Goal: Transaction & Acquisition: Obtain resource

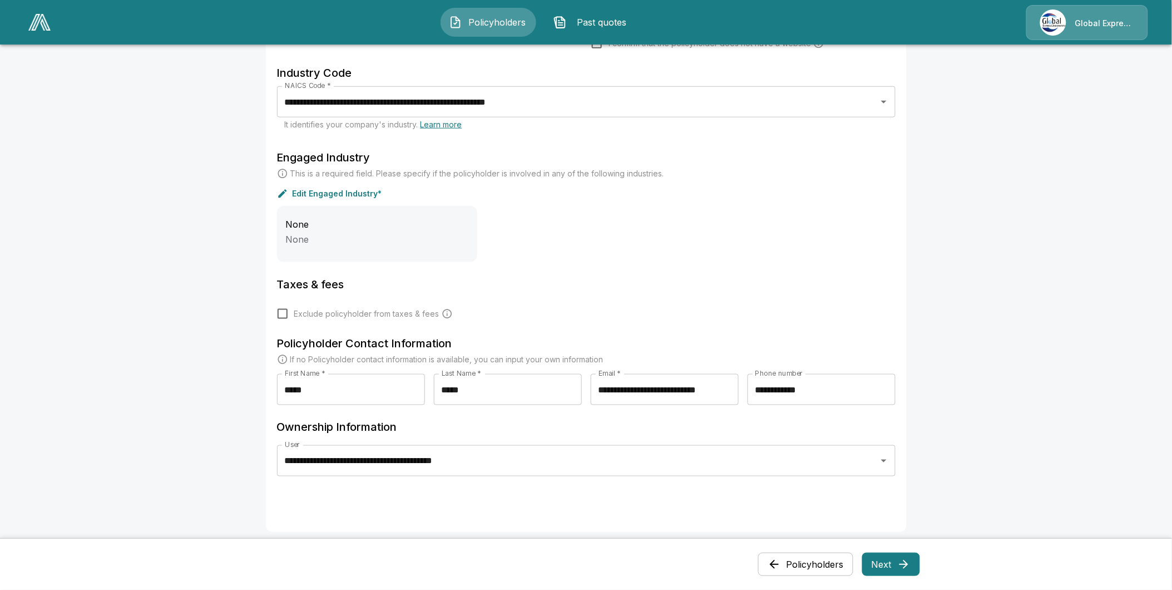
scroll to position [371, 0]
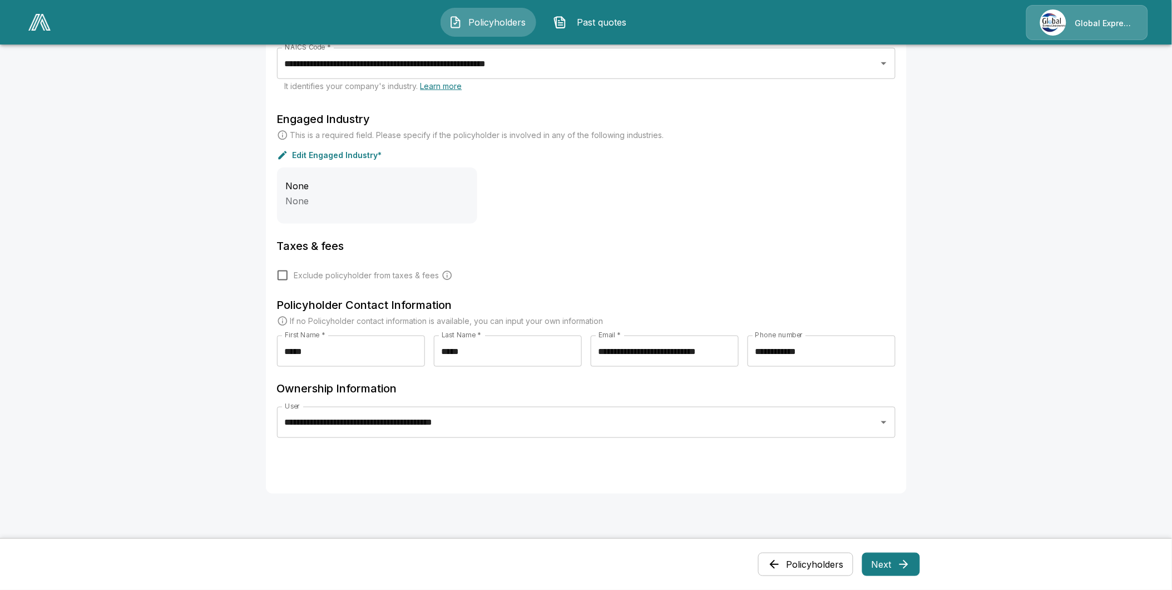
click at [909, 566] on icon "button" at bounding box center [903, 563] width 13 height 13
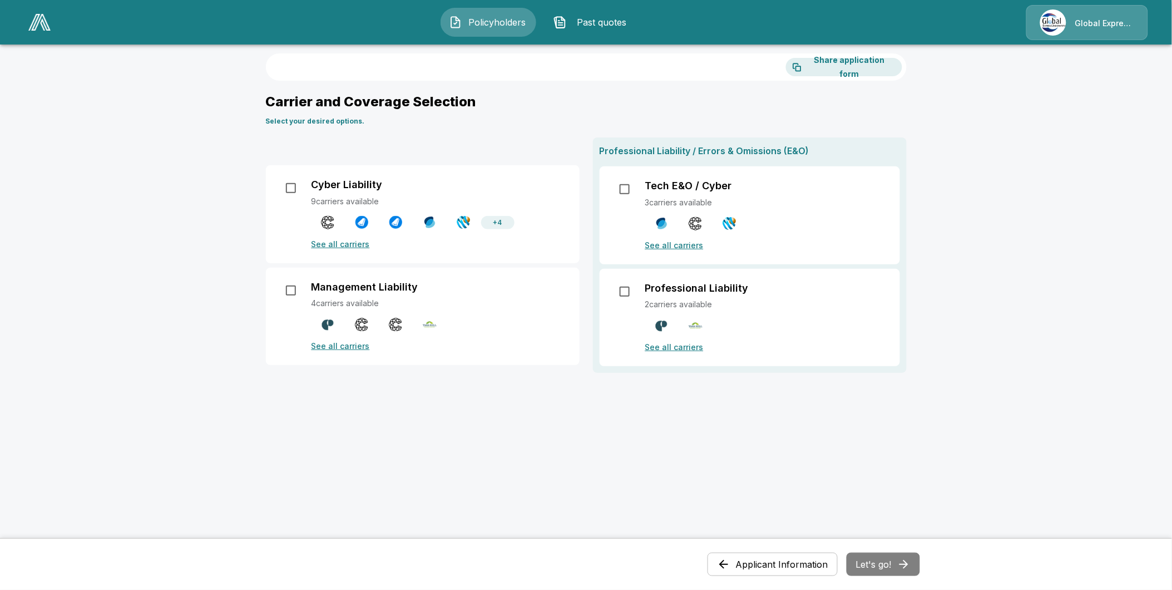
scroll to position [0, 0]
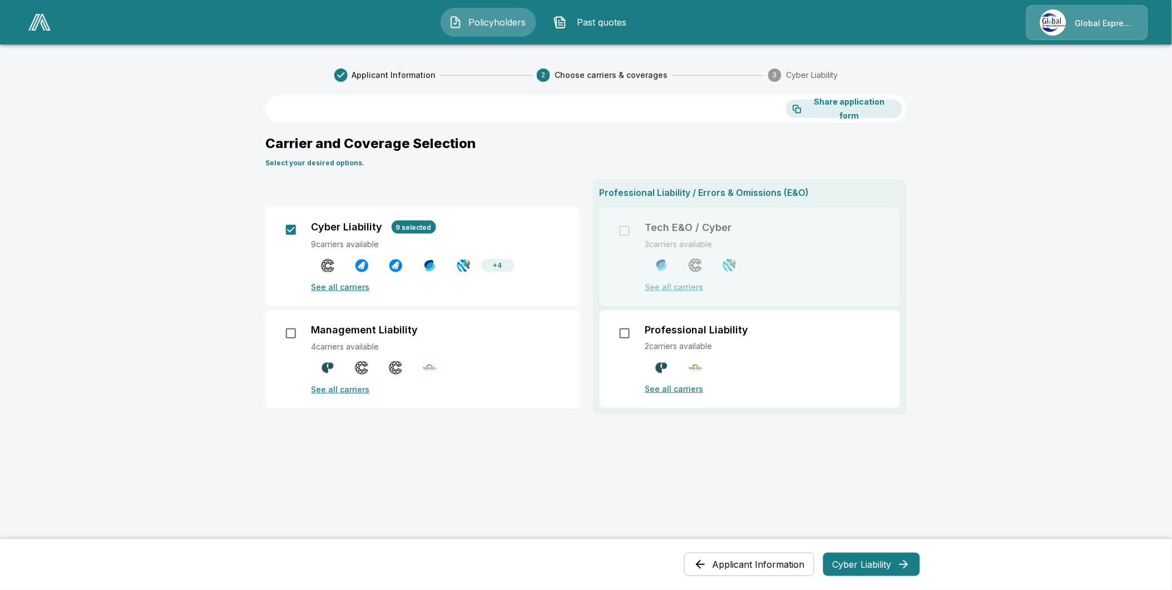
click at [634, 230] on div "Professional Liability / Errors & Omissions (E&O) Tech E&O / Cyber 3 carriers a…" at bounding box center [750, 296] width 314 height 235
click at [629, 229] on div "Professional Liability / Errors & Omissions (E&O) Tech E&O / Cyber 3 carriers a…" at bounding box center [750, 296] width 314 height 235
click at [868, 562] on button "Cyber Liability" at bounding box center [871, 563] width 97 height 23
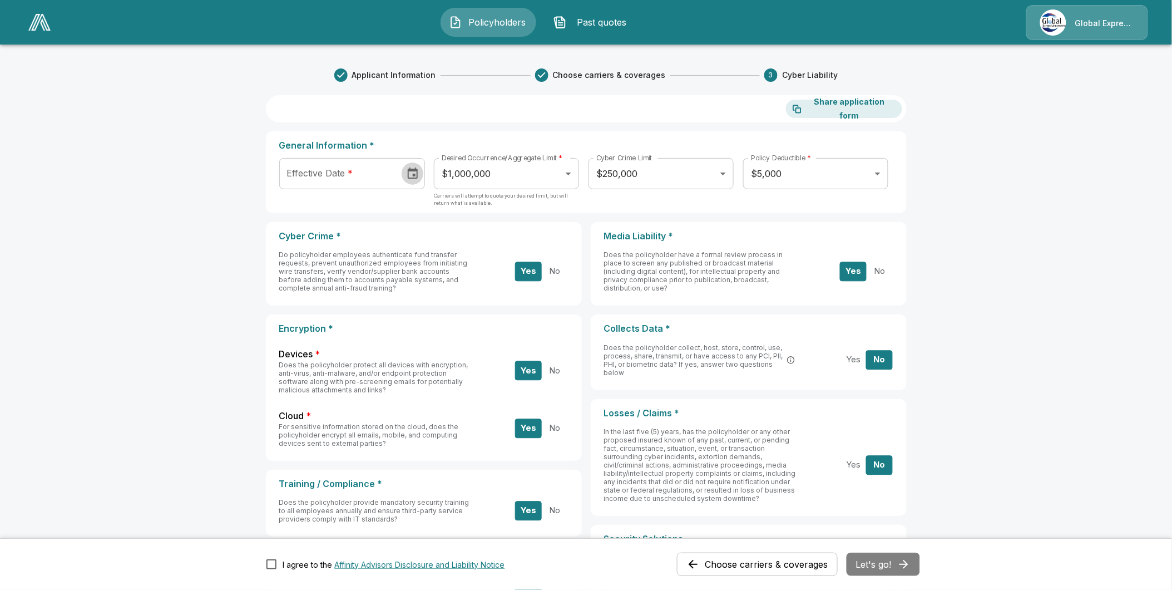
click at [416, 170] on icon "Choose date" at bounding box center [413, 172] width 10 height 11
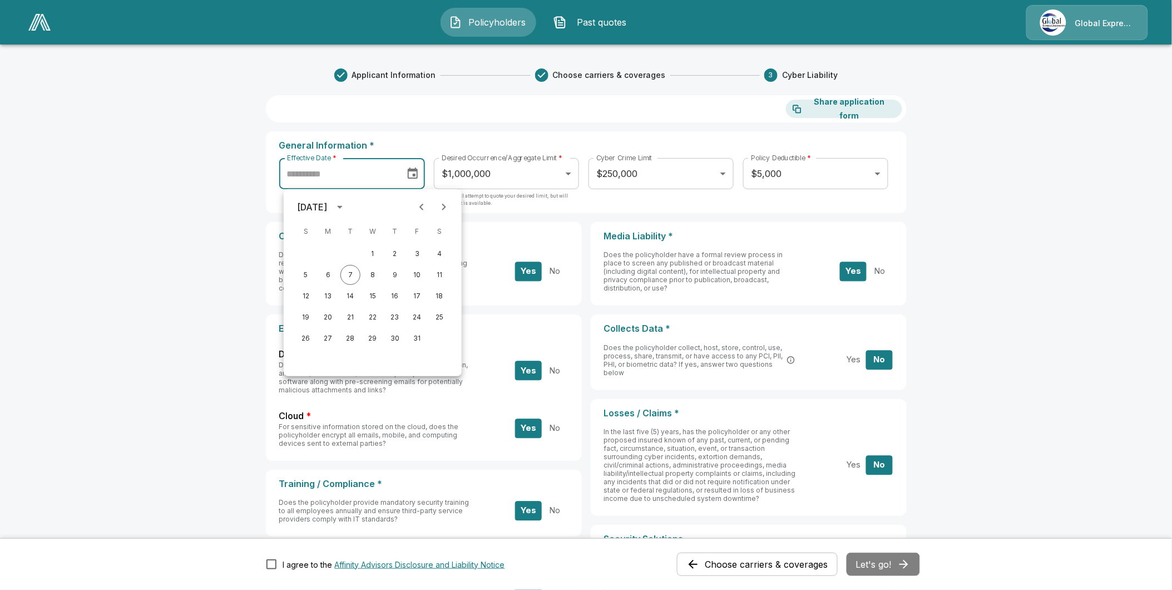
click at [441, 202] on icon "Next month" at bounding box center [443, 206] width 13 height 13
click at [325, 251] on button "1" at bounding box center [328, 254] width 20 height 20
type input "**********"
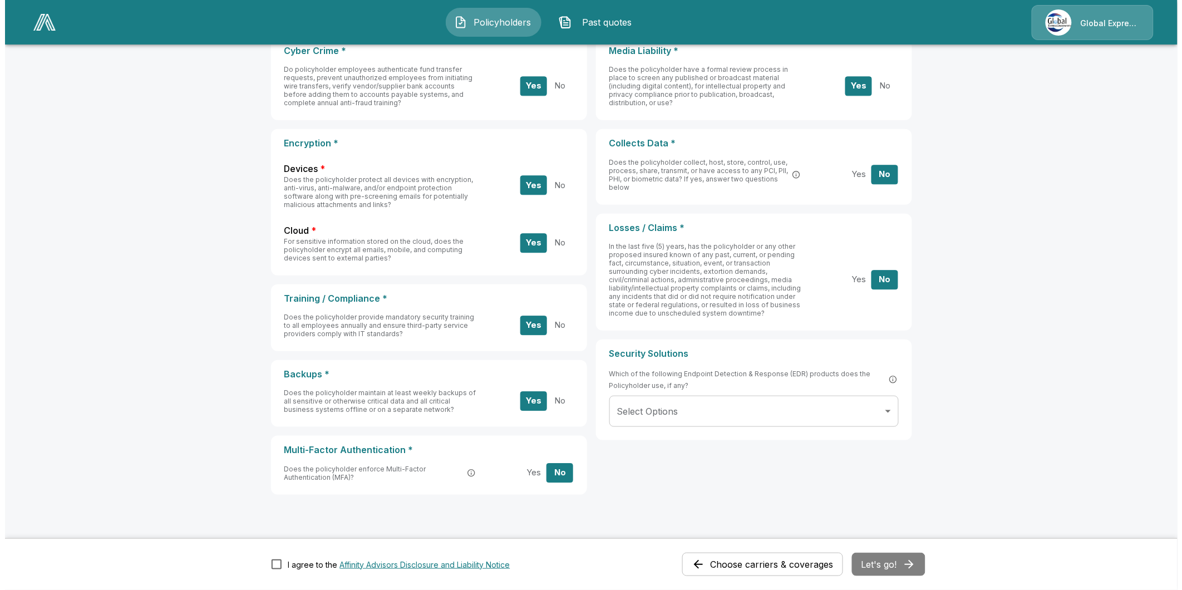
scroll to position [204, 0]
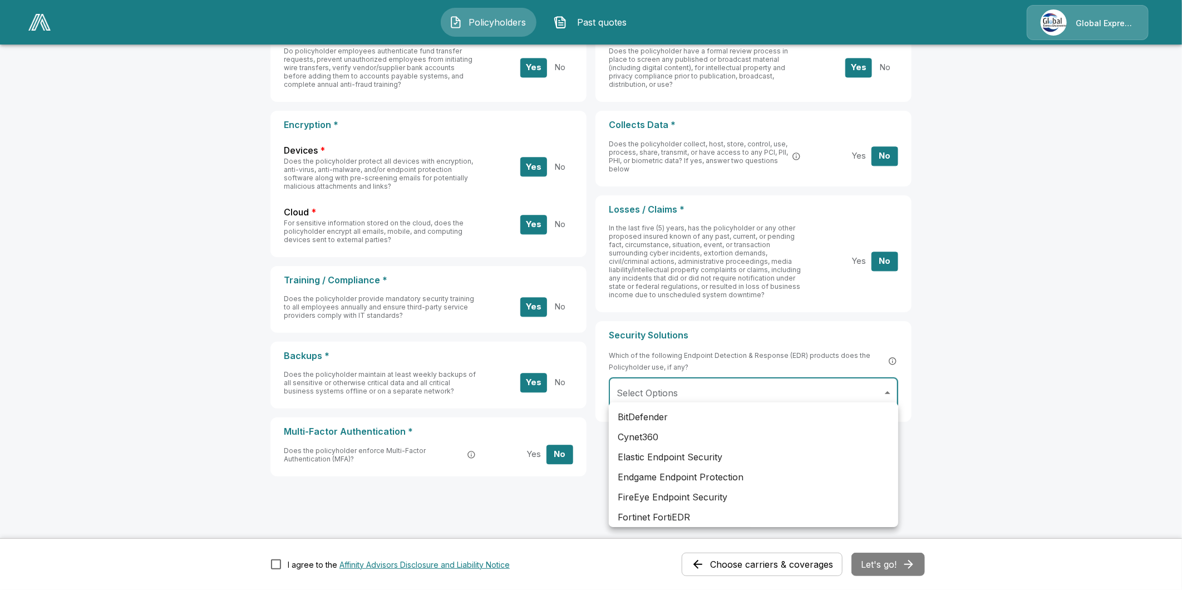
click at [876, 382] on body "**********" at bounding box center [591, 196] width 1182 height 800
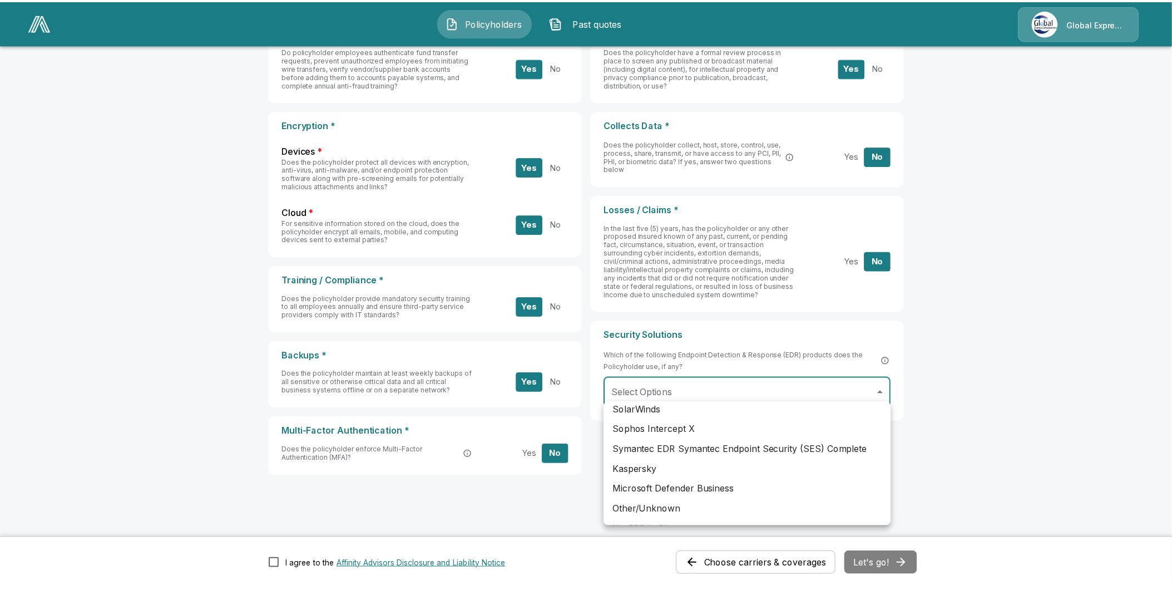
scroll to position [309, 0]
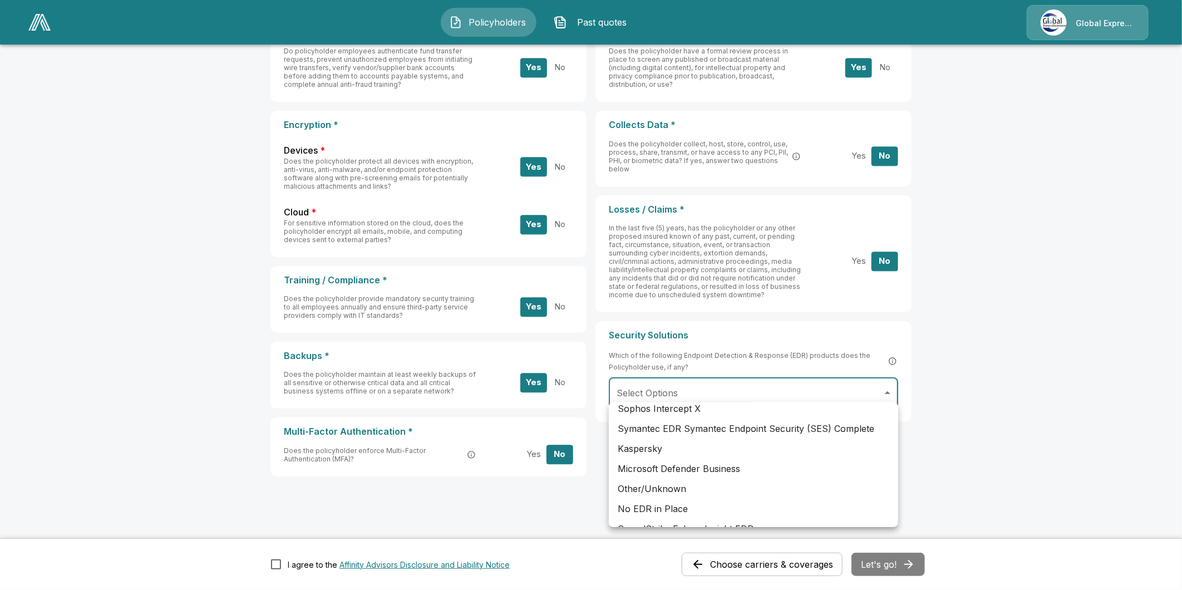
click at [669, 510] on li "No EDR in Place" at bounding box center [753, 508] width 289 height 20
type input "**********"
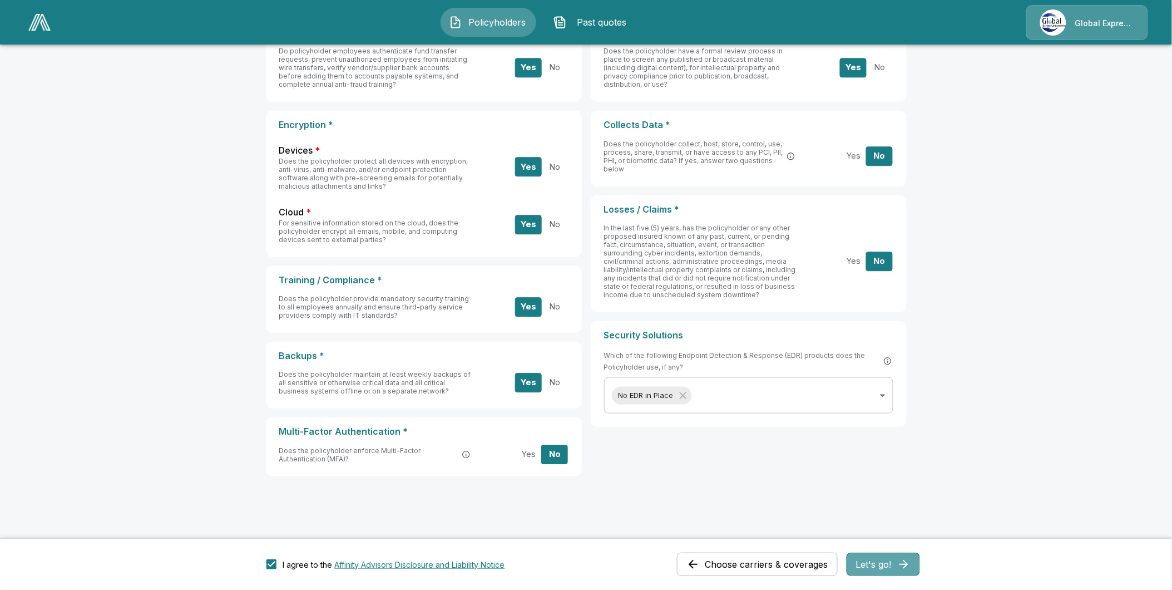
click at [883, 564] on button "Let's go!" at bounding box center [883, 563] width 73 height 23
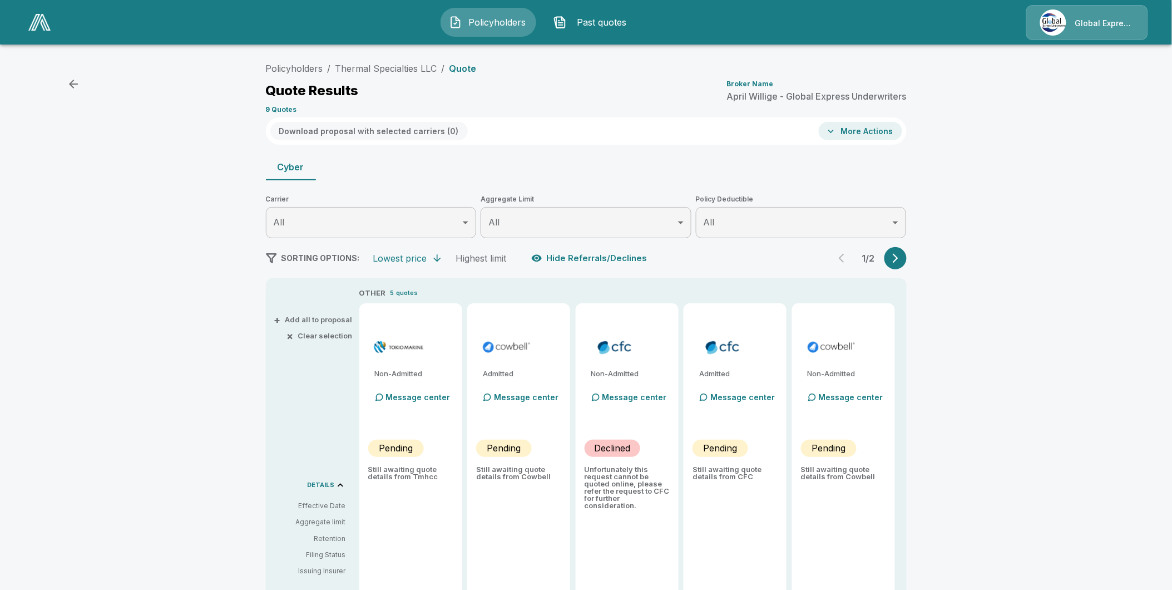
type input "*******"
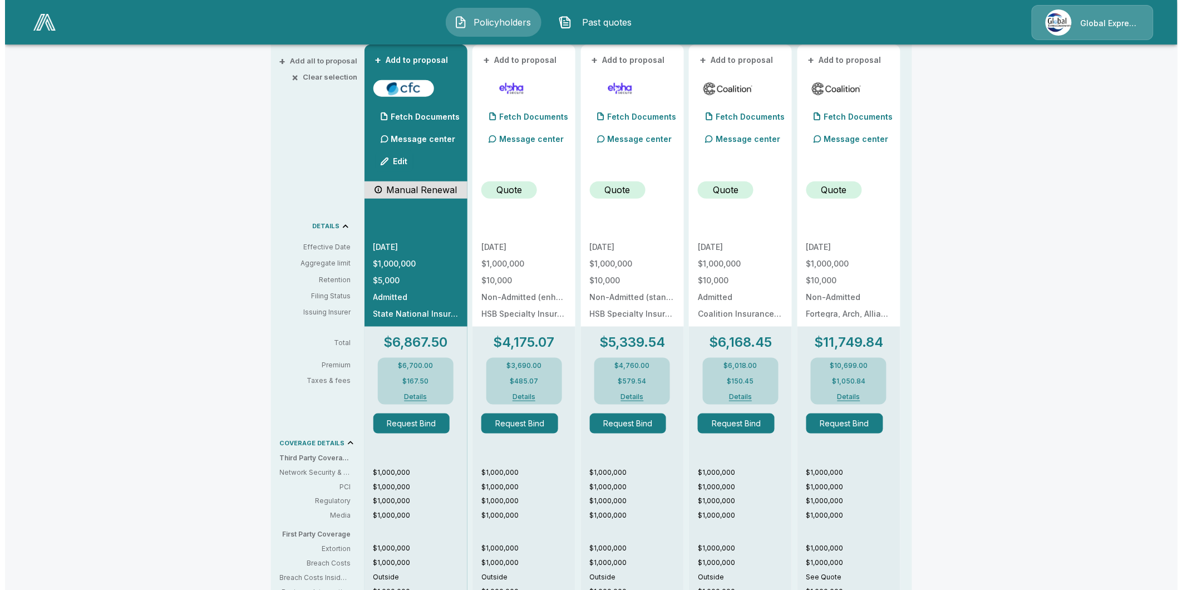
scroll to position [185, 0]
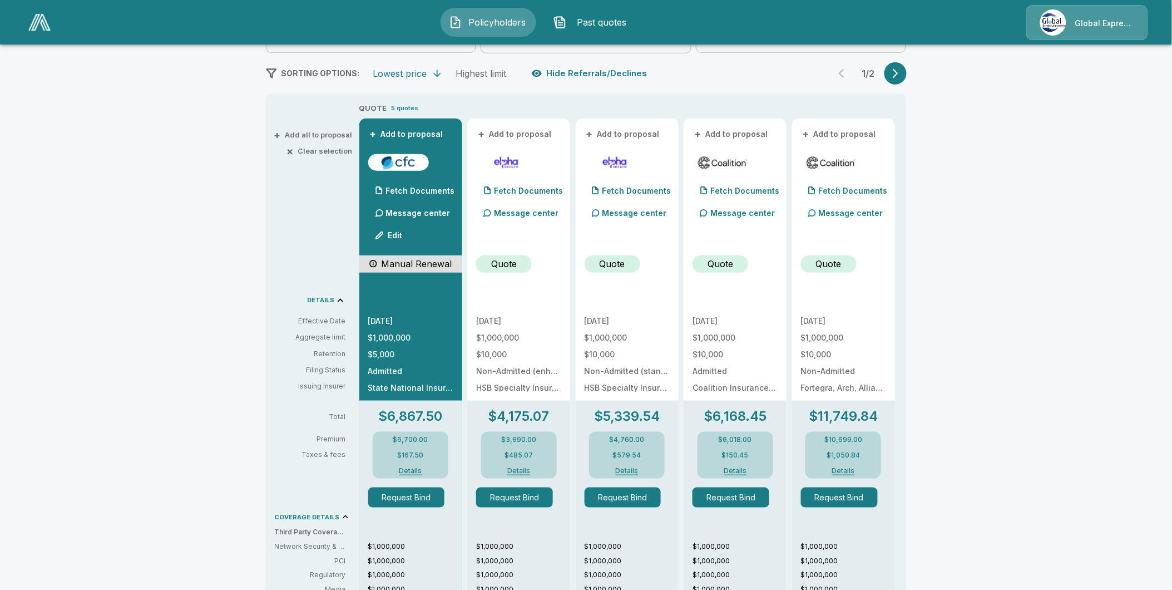
click at [418, 213] on p "Message center" at bounding box center [418, 213] width 65 height 12
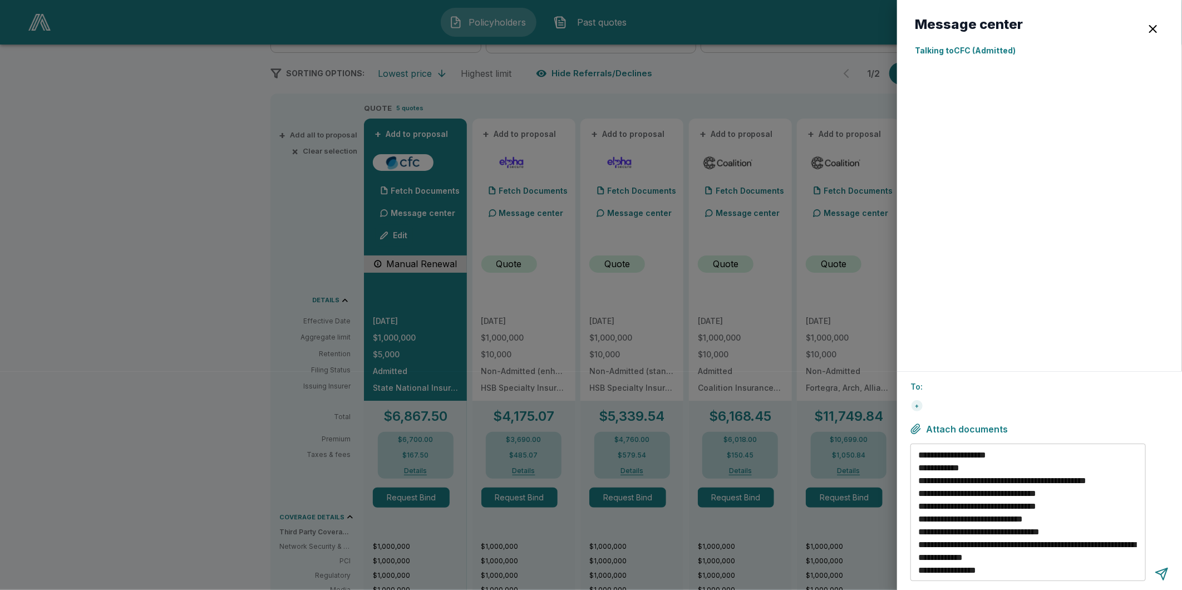
click at [961, 384] on p "To:" at bounding box center [1039, 387] width 258 height 12
click at [952, 384] on p "To:" at bounding box center [1039, 387] width 258 height 12
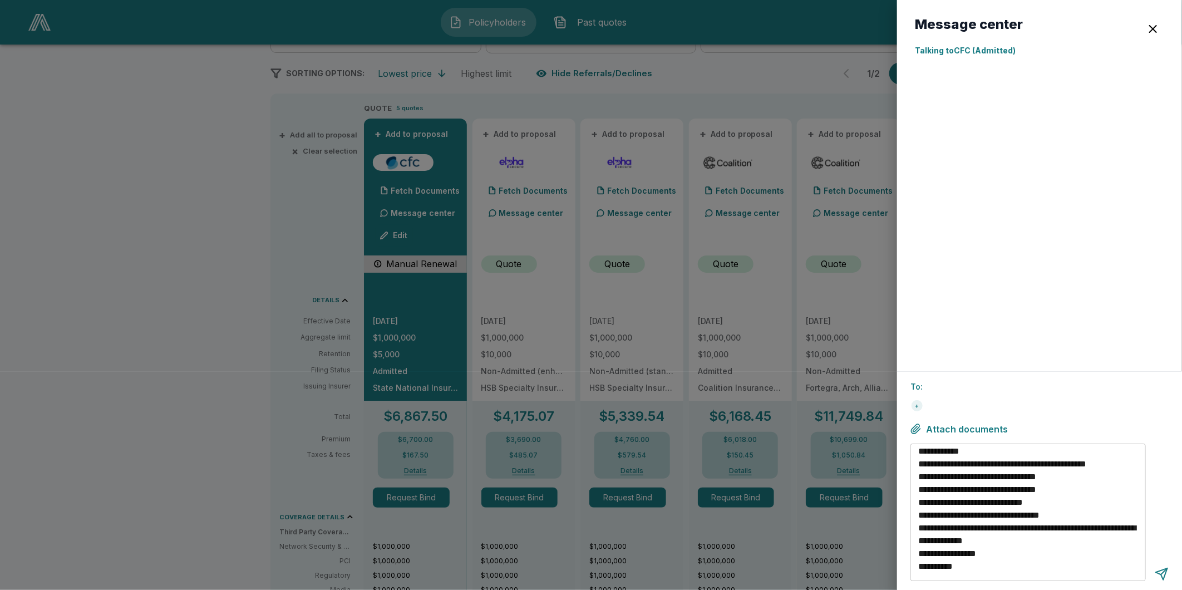
scroll to position [25, 0]
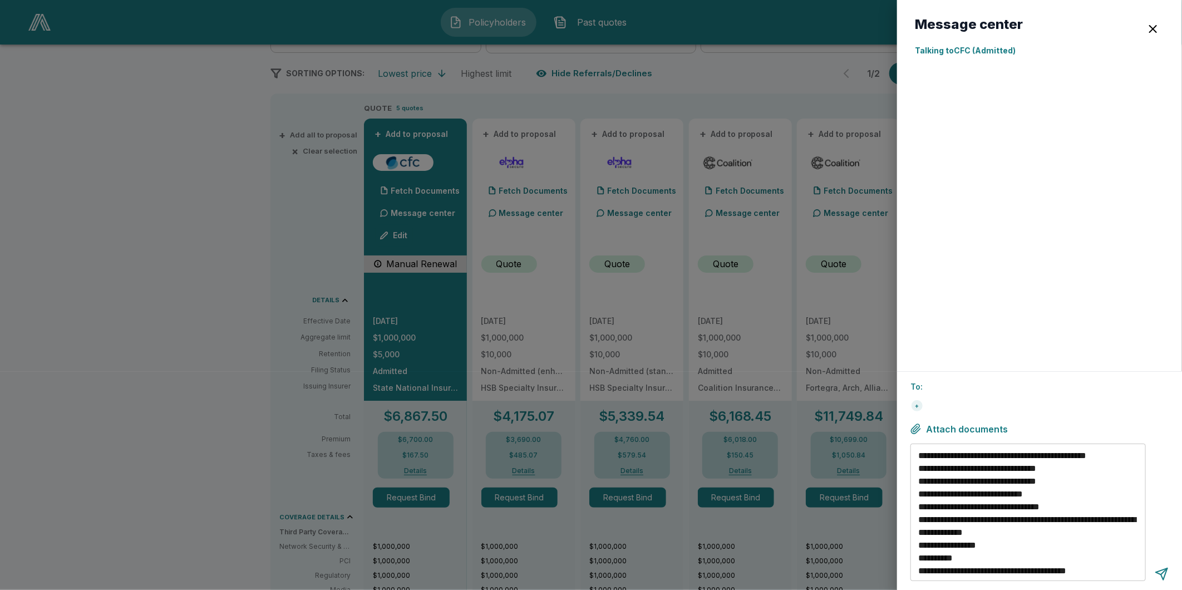
click at [1010, 88] on div at bounding box center [1039, 209] width 249 height 288
click at [956, 129] on div at bounding box center [1039, 209] width 249 height 288
click at [1156, 25] on div "button" at bounding box center [1152, 28] width 13 height 13
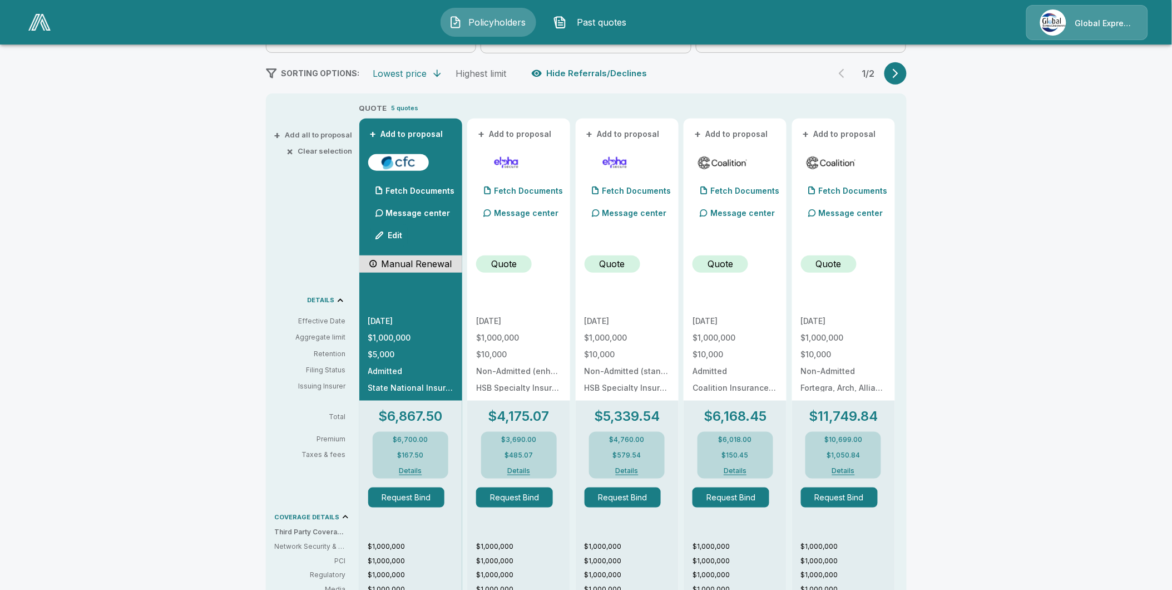
click at [423, 213] on p "Message center" at bounding box center [418, 213] width 65 height 12
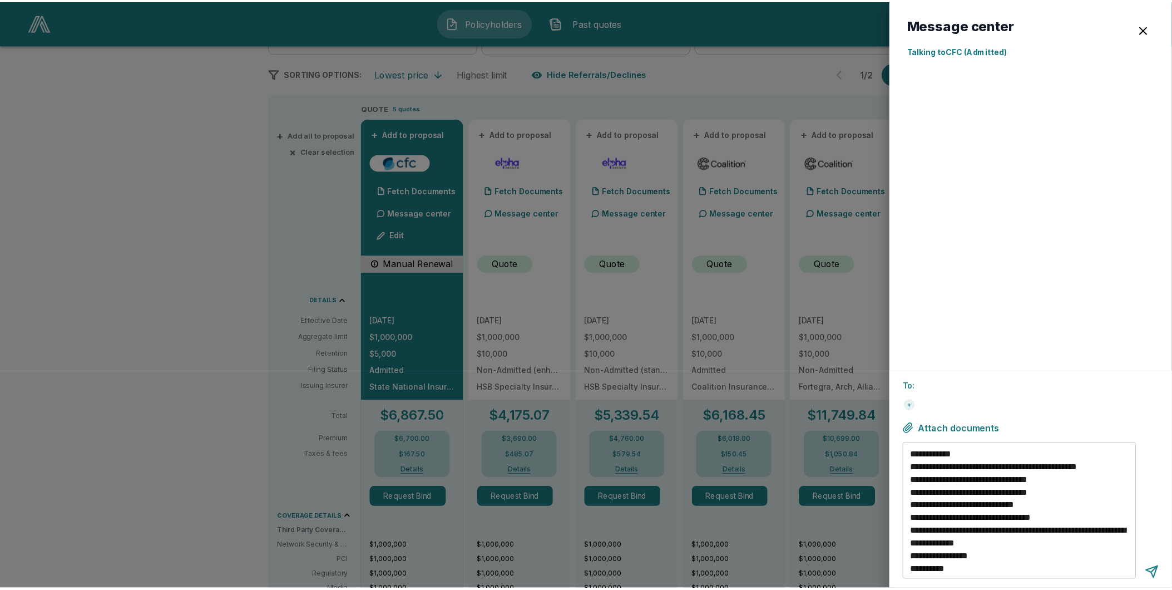
scroll to position [0, 0]
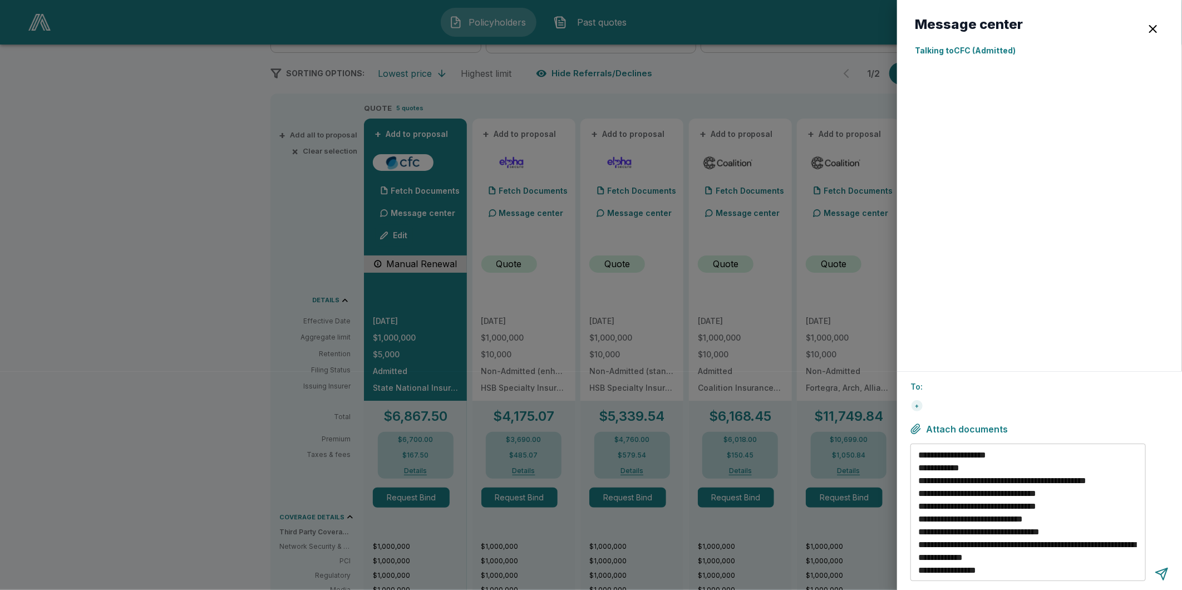
click at [930, 397] on div "+" at bounding box center [1039, 406] width 258 height 18
click at [916, 407] on div "+" at bounding box center [916, 405] width 11 height 11
click at [1154, 24] on div "button" at bounding box center [1152, 28] width 13 height 13
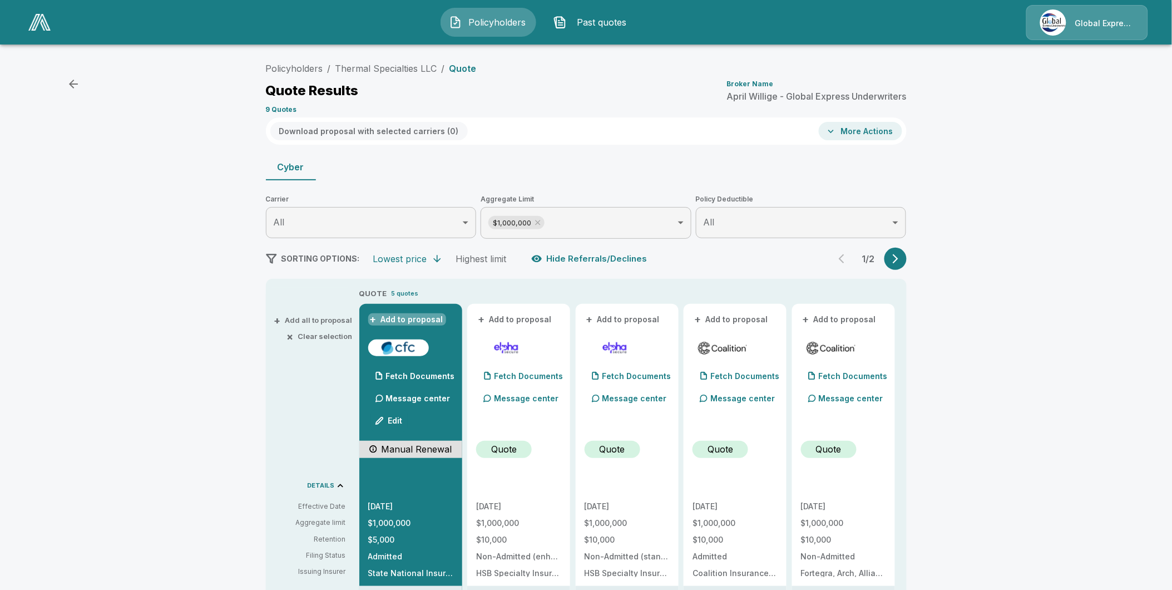
click at [436, 319] on button "+ Add to proposal" at bounding box center [407, 319] width 78 height 12
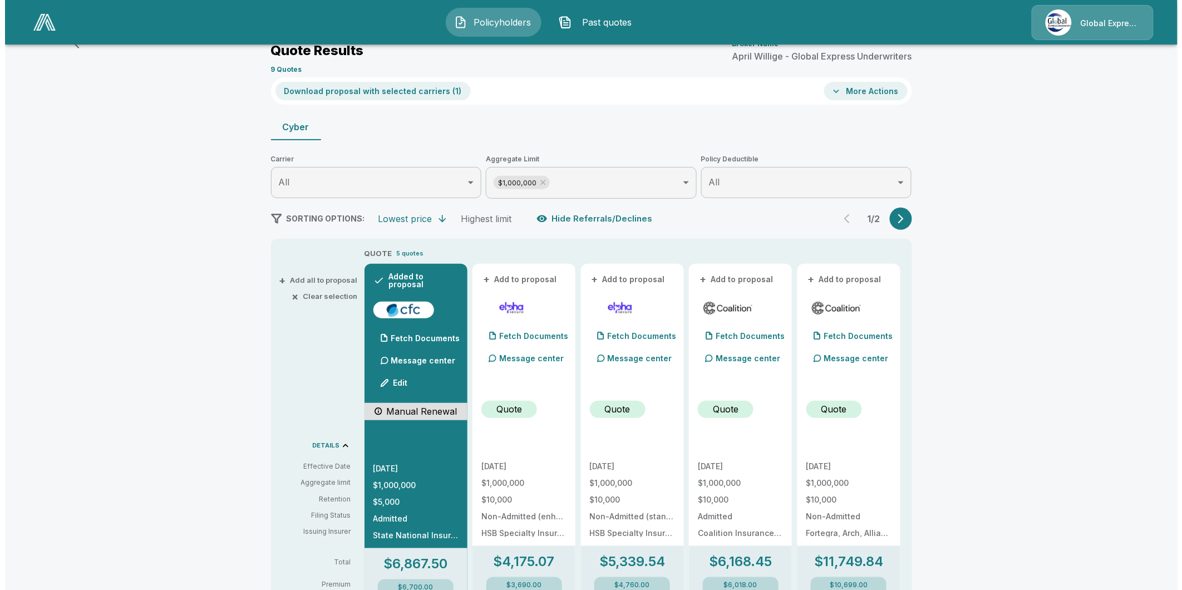
scroll to position [62, 0]
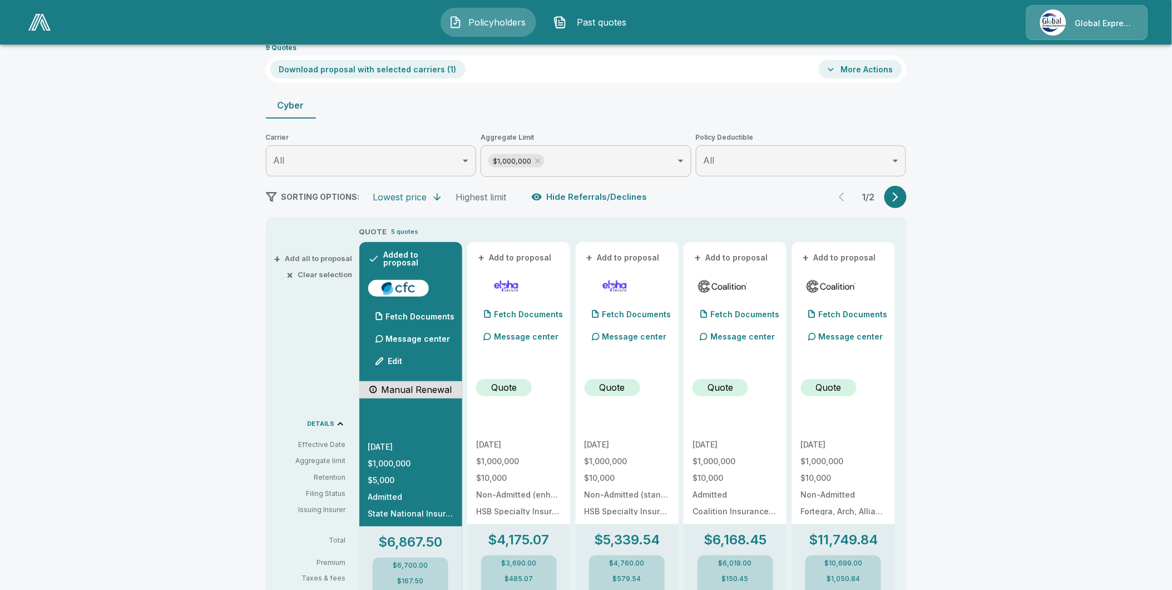
click at [625, 256] on button "+ Add to proposal" at bounding box center [624, 257] width 78 height 12
click at [748, 257] on button "+ Add to proposal" at bounding box center [732, 257] width 78 height 12
click at [865, 253] on button "+ Add to proposal" at bounding box center [840, 257] width 78 height 12
click at [352, 67] on button "Download proposal with selected carriers ( 4 )" at bounding box center [369, 69] width 198 height 18
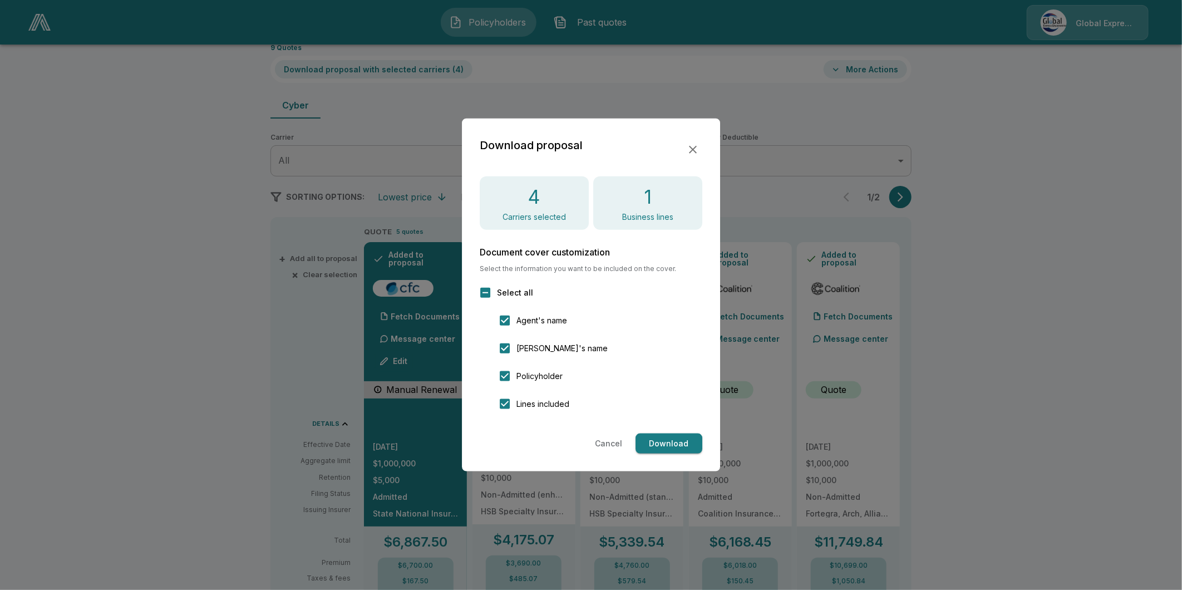
click at [664, 443] on button "Download" at bounding box center [668, 443] width 67 height 21
click at [688, 150] on icon "button" at bounding box center [692, 149] width 13 height 13
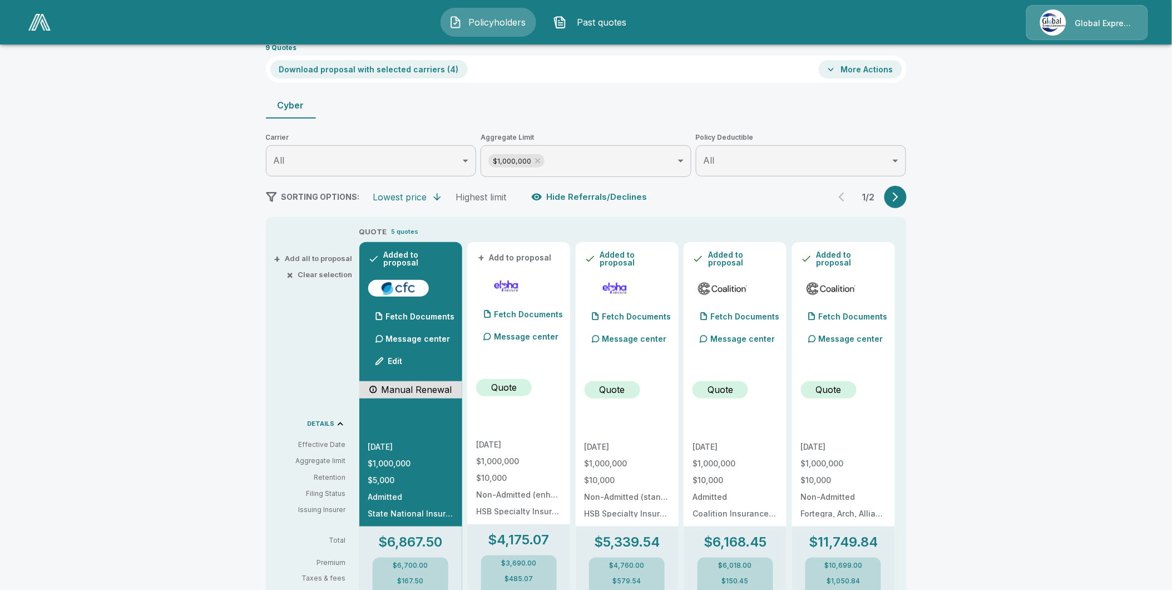
click at [886, 73] on button "More Actions" at bounding box center [860, 69] width 83 height 18
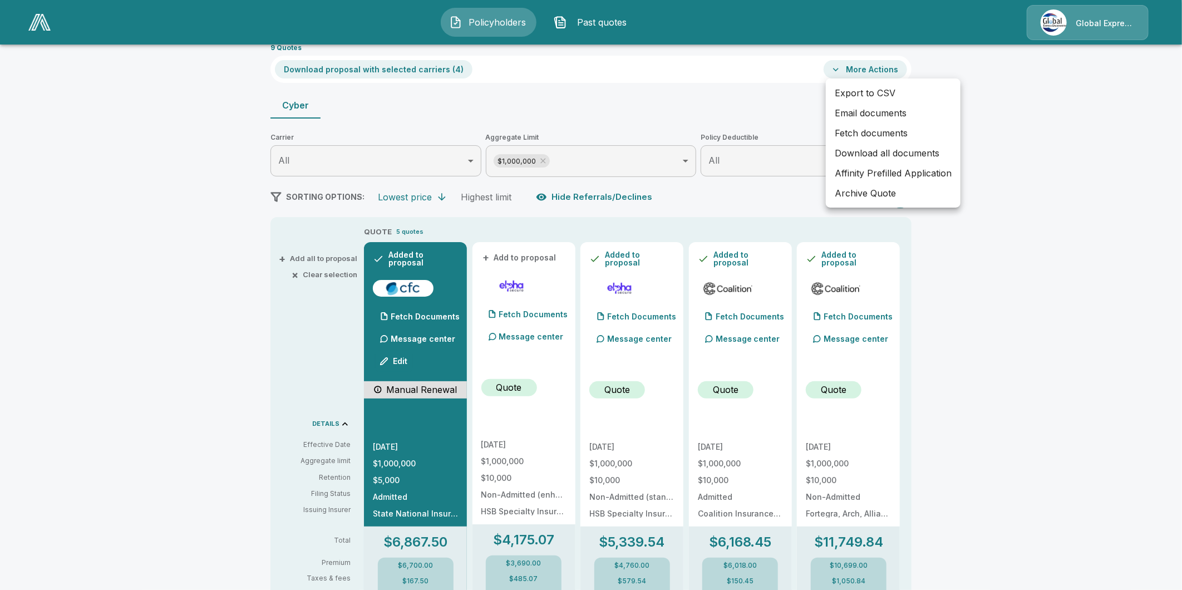
click at [876, 115] on li "Email documents" at bounding box center [893, 113] width 135 height 20
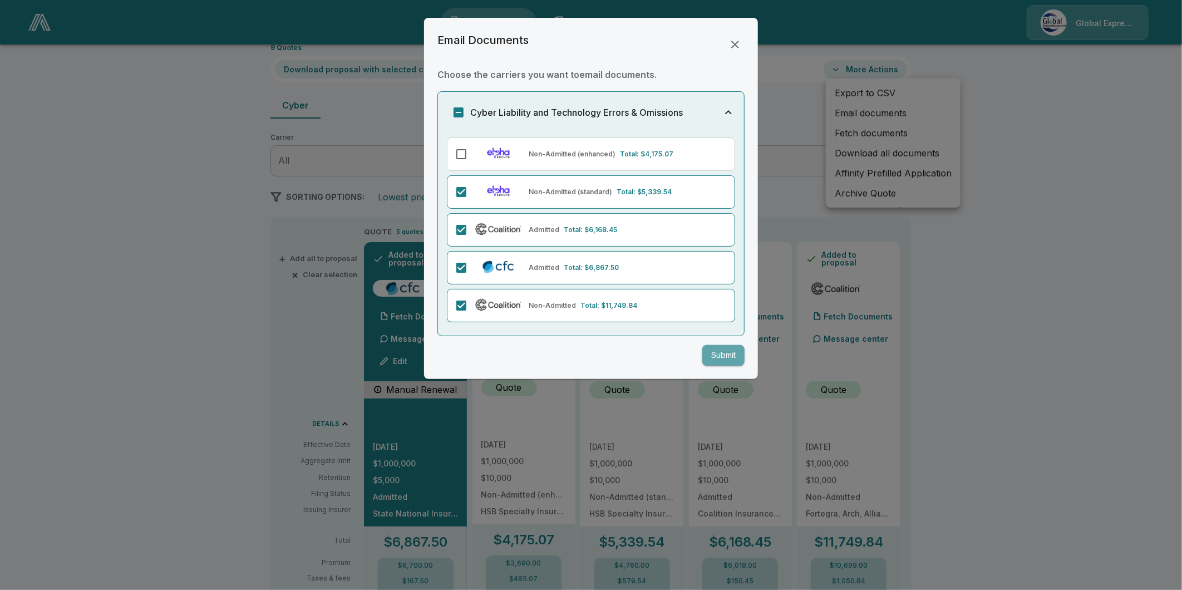
click at [724, 358] on button "Submit" at bounding box center [723, 355] width 42 height 21
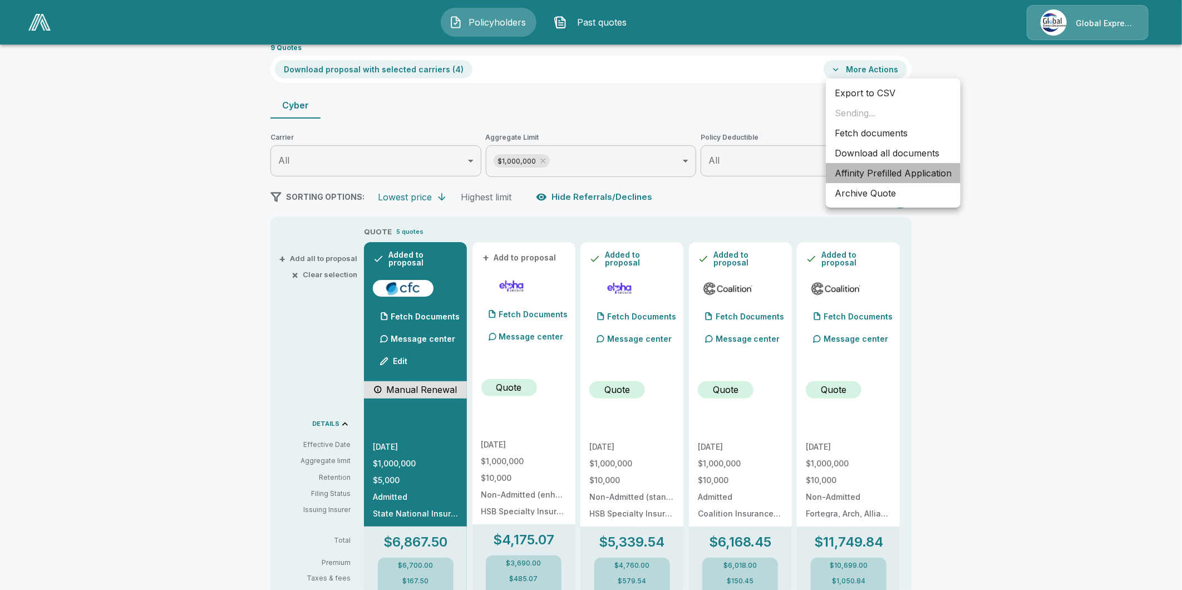
click at [887, 173] on li "Affinity Prefilled Application" at bounding box center [893, 173] width 135 height 20
